Goal: Use online tool/utility

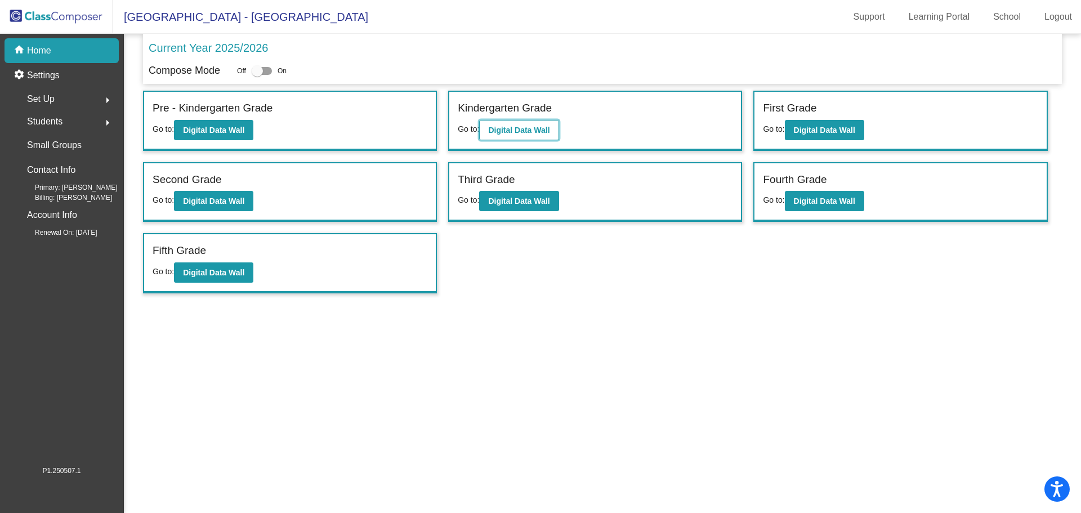
click at [545, 135] on button "Digital Data Wall" at bounding box center [518, 130] width 79 height 20
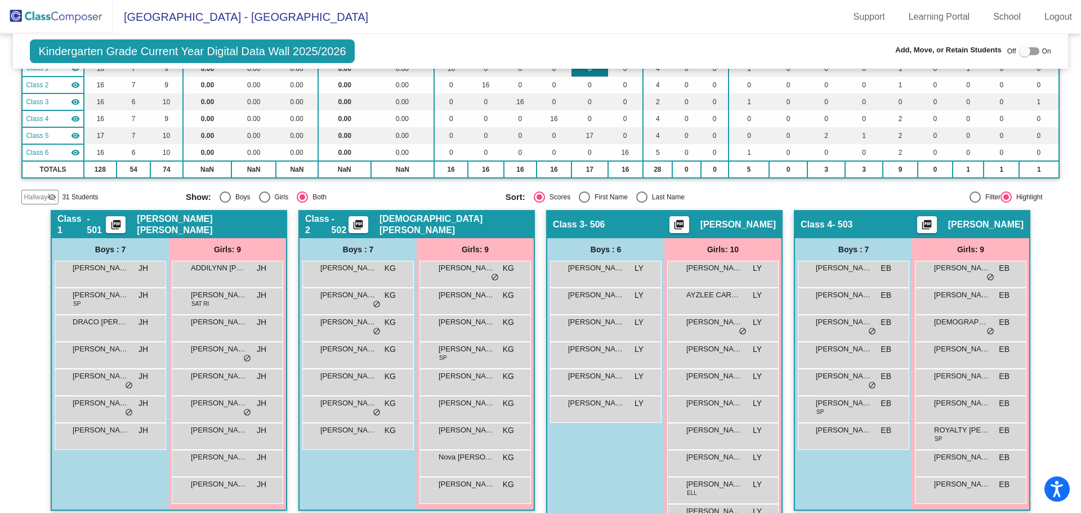
scroll to position [169, 0]
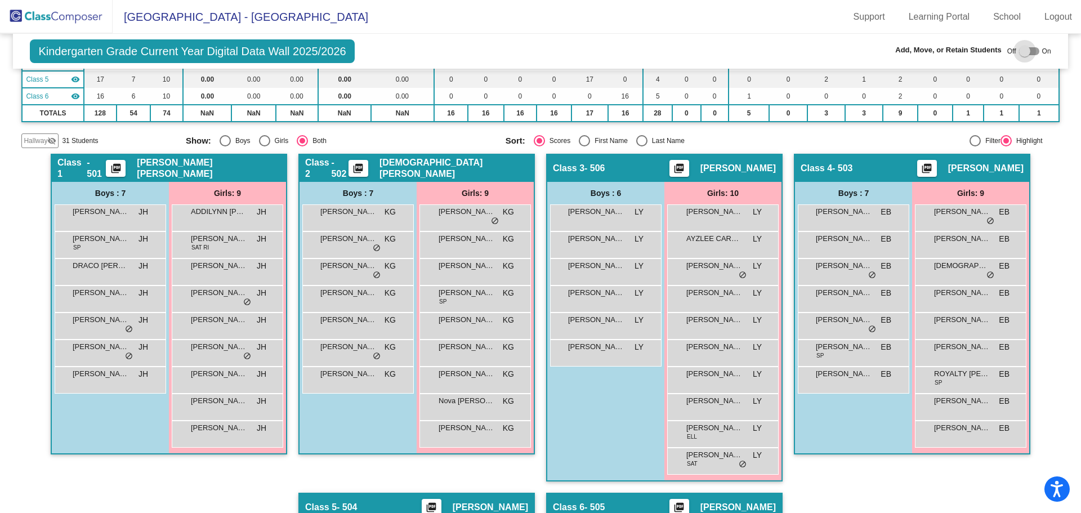
click at [1019, 51] on div at bounding box center [1024, 51] width 11 height 11
checkbox input "true"
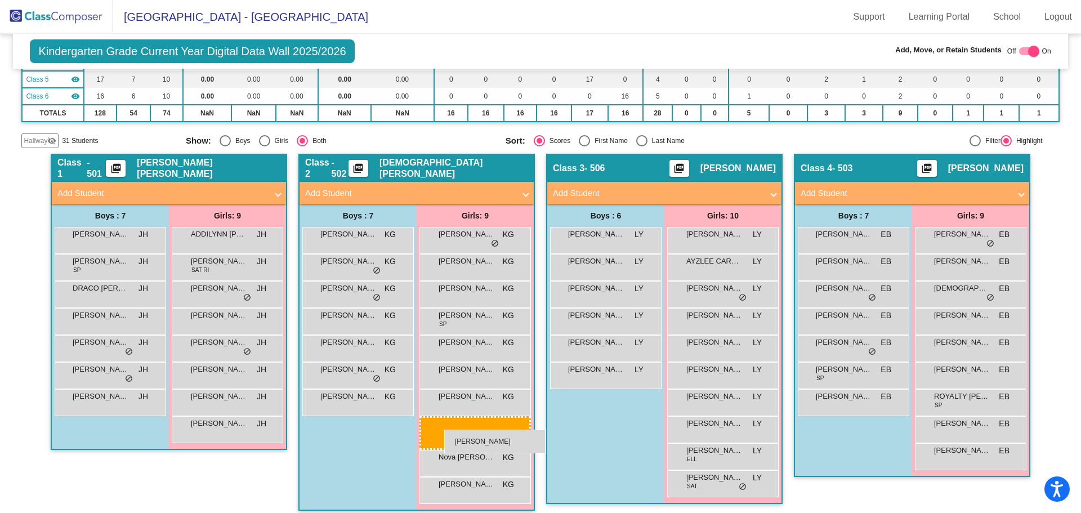
drag, startPoint x: 207, startPoint y: 297, endPoint x: 444, endPoint y: 430, distance: 271.8
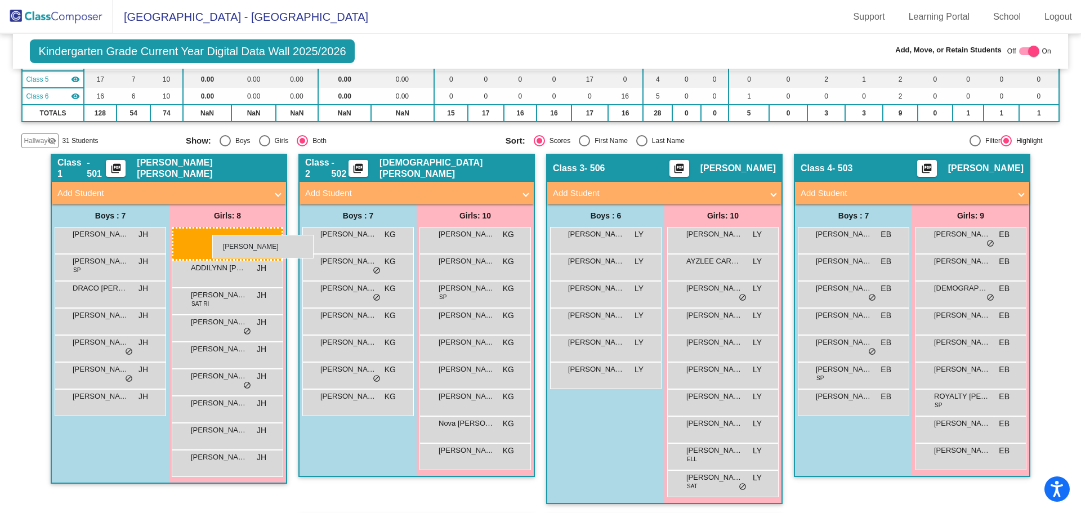
drag, startPoint x: 462, startPoint y: 246, endPoint x: 212, endPoint y: 235, distance: 250.3
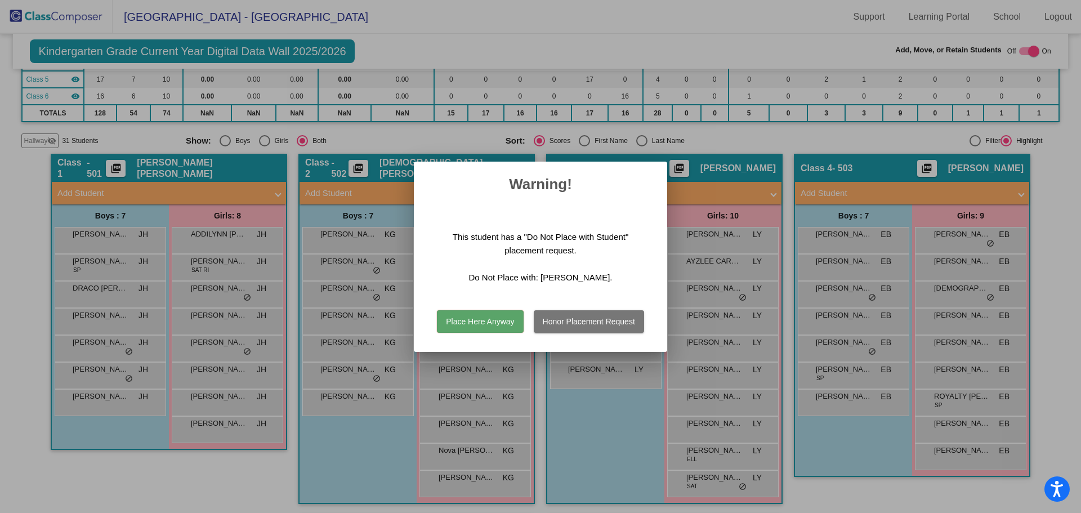
click at [567, 316] on button "Honor Placement Request" at bounding box center [589, 321] width 110 height 23
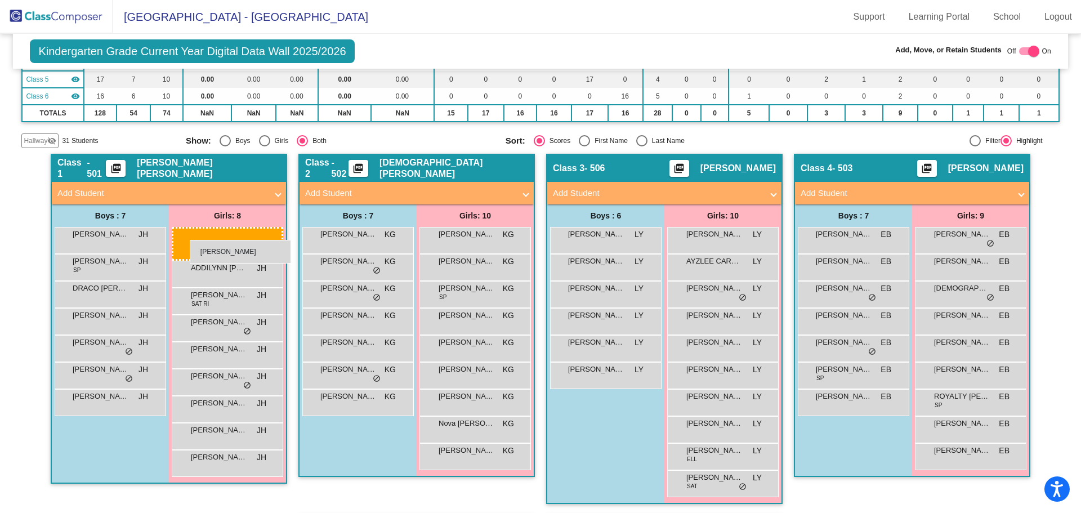
drag, startPoint x: 462, startPoint y: 243, endPoint x: 190, endPoint y: 240, distance: 272.6
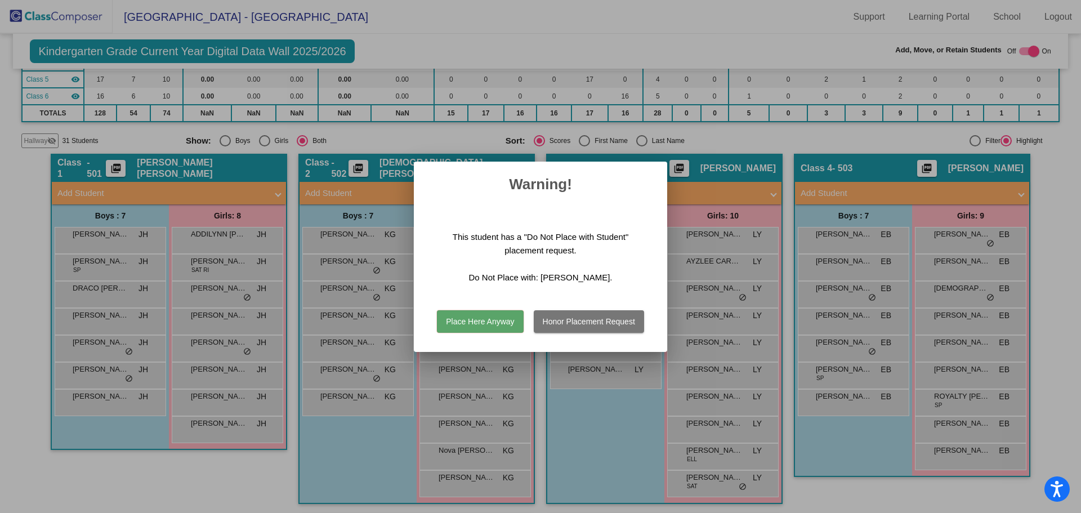
click at [494, 319] on button "Place Here Anyway" at bounding box center [480, 321] width 86 height 23
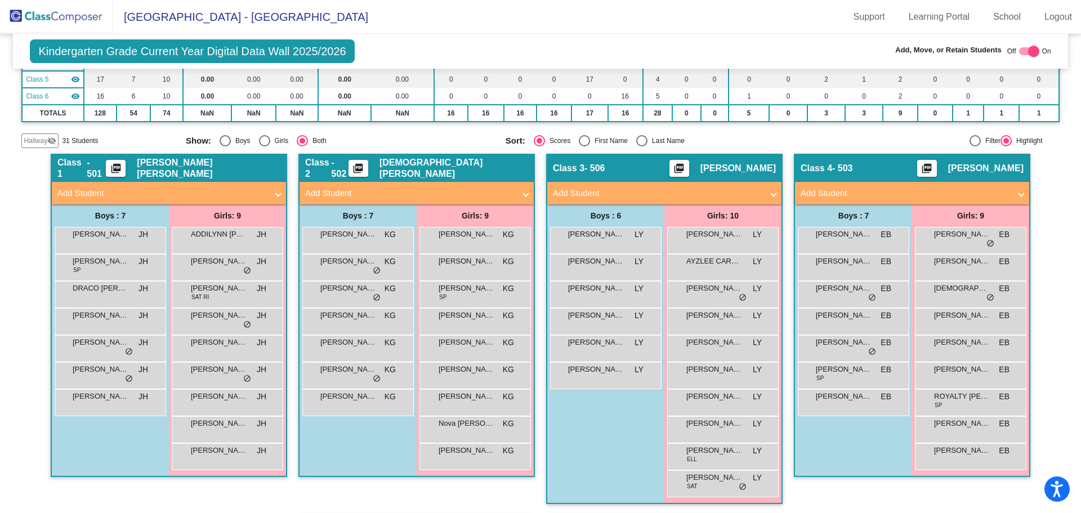
click at [0, 0] on div "Boys : 7 [PERSON_NAME] KG lock do_not_disturb_alt [PERSON_NAME] KG lock do_not_…" at bounding box center [0, 0] width 0 height 0
